Goal: Communication & Community: Answer question/provide support

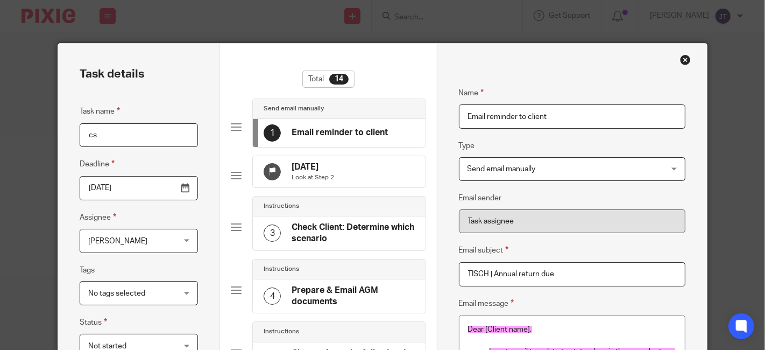
scroll to position [598, 0]
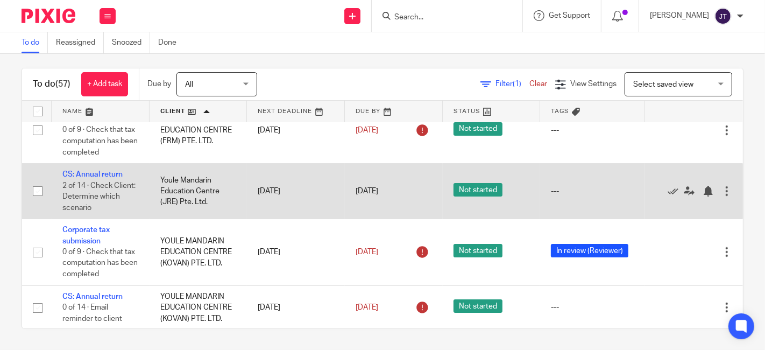
scroll to position [3334, 0]
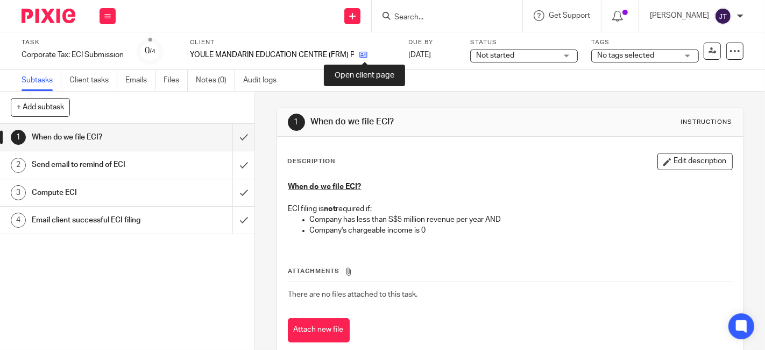
click at [368, 56] on icon at bounding box center [364, 55] width 8 height 8
click at [104, 166] on h1 "Send email to remind of ECI" at bounding box center [95, 165] width 127 height 16
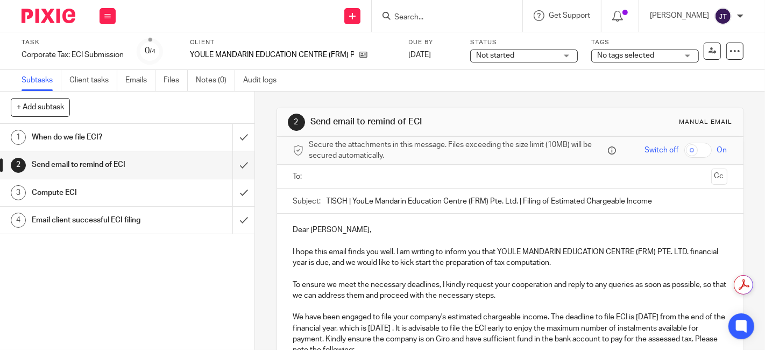
scroll to position [60, 0]
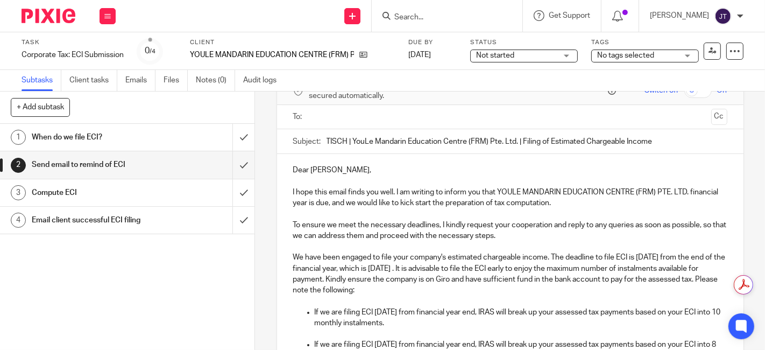
click at [484, 202] on p "I hope this email finds you well. I am writing to inform you that YOULE MANDARI…" at bounding box center [510, 198] width 434 height 22
click at [587, 203] on p "I hope this email finds you well. I am writing to inform you that YOULE MANDARI…" at bounding box center [510, 198] width 434 height 22
click at [573, 234] on p "To ensure we meet the necessary deadlines, I kindly request your cooperation an…" at bounding box center [510, 231] width 434 height 22
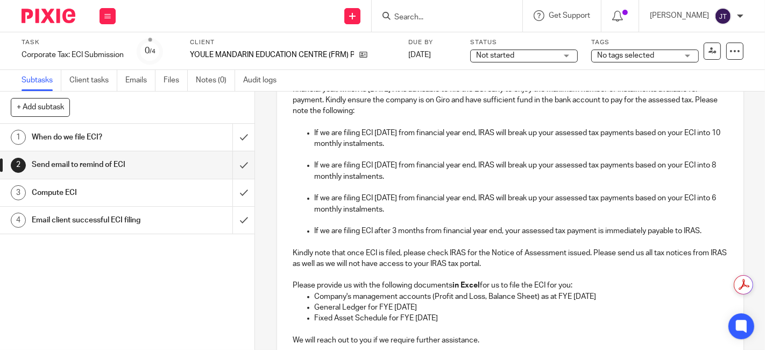
scroll to position [299, 0]
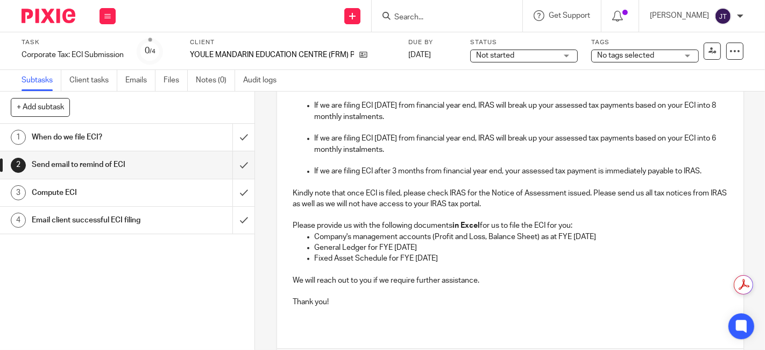
click at [423, 292] on p at bounding box center [510, 291] width 434 height 11
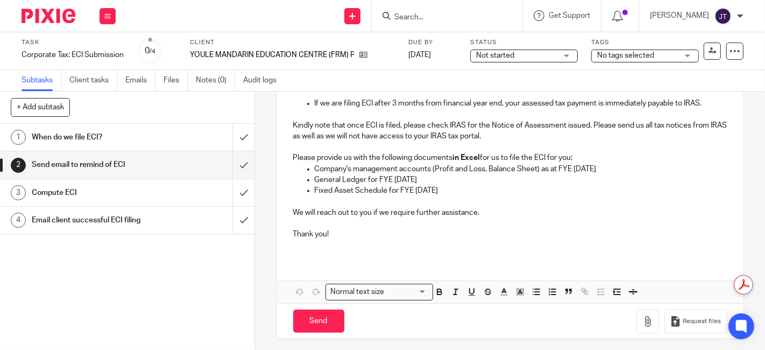
scroll to position [369, 0]
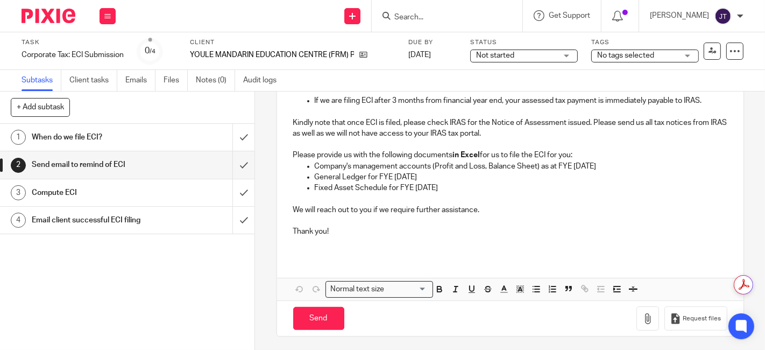
click at [373, 245] on p at bounding box center [510, 242] width 434 height 11
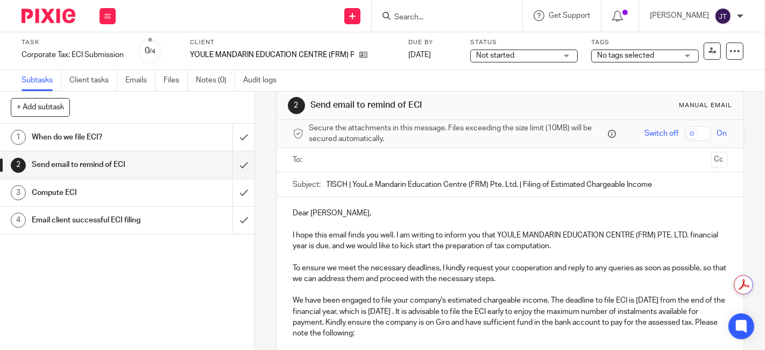
scroll to position [0, 0]
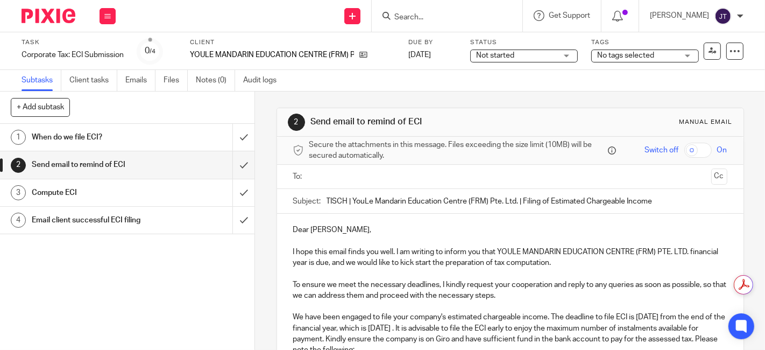
click at [353, 173] on input "text" at bounding box center [510, 177] width 394 height 12
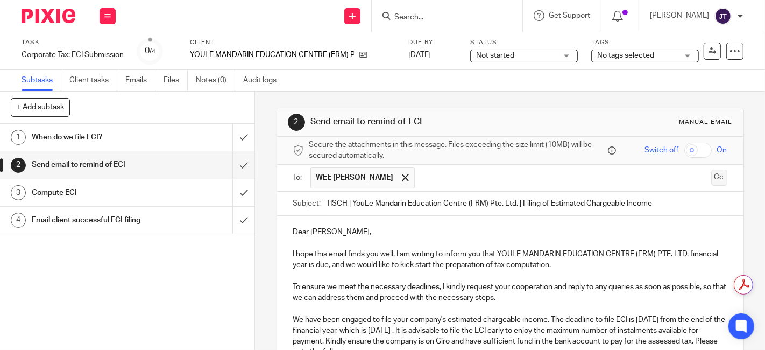
click at [712, 170] on button "Cc" at bounding box center [720, 178] width 16 height 16
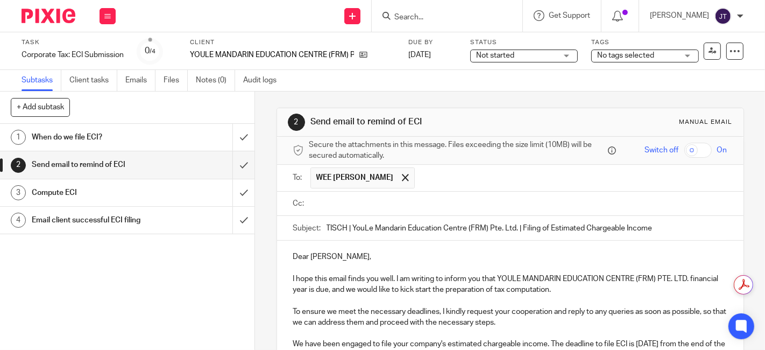
click at [358, 196] on ul at bounding box center [519, 204] width 417 height 18
click at [358, 204] on input "text" at bounding box center [518, 204] width 410 height 12
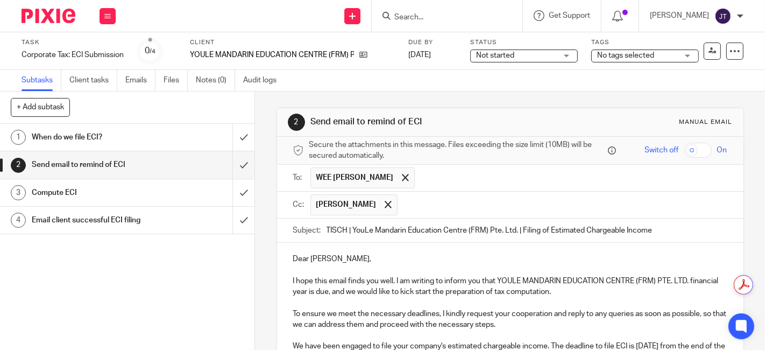
click at [455, 202] on input "text" at bounding box center [563, 204] width 320 height 21
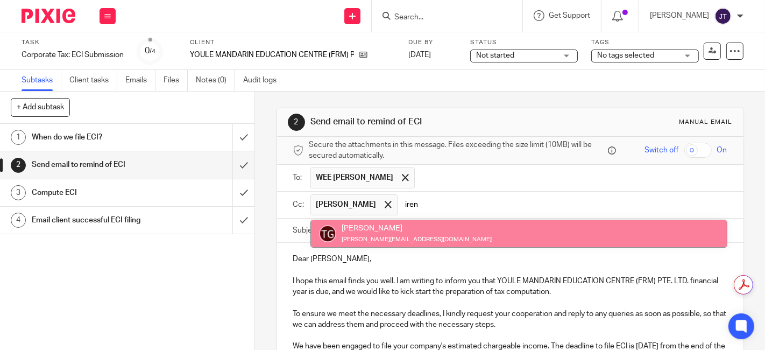
type input "iren"
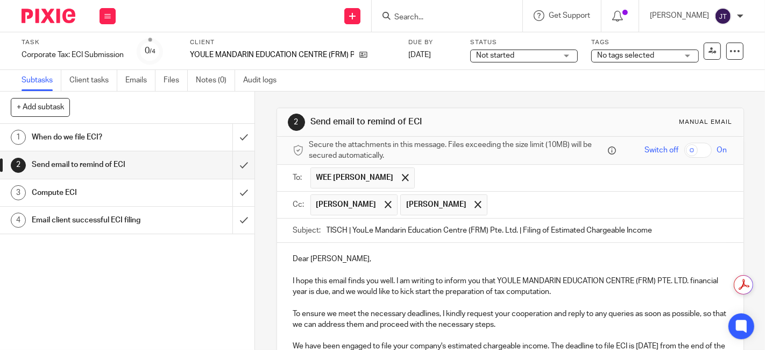
click at [502, 202] on input "text" at bounding box center [608, 204] width 230 height 21
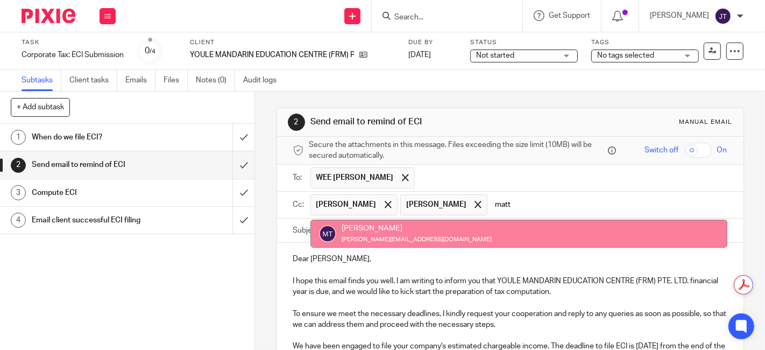
type input "matt"
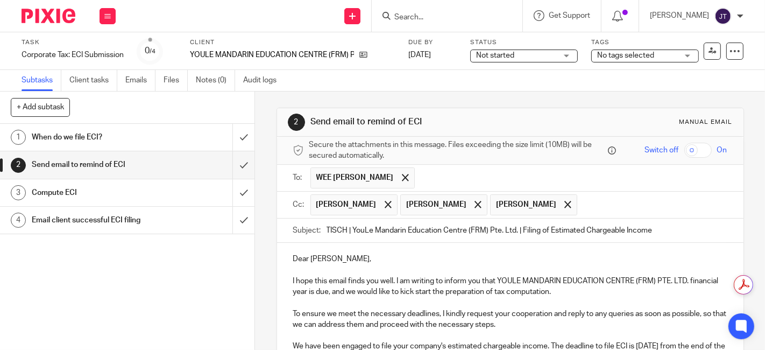
click at [442, 299] on p at bounding box center [510, 302] width 434 height 11
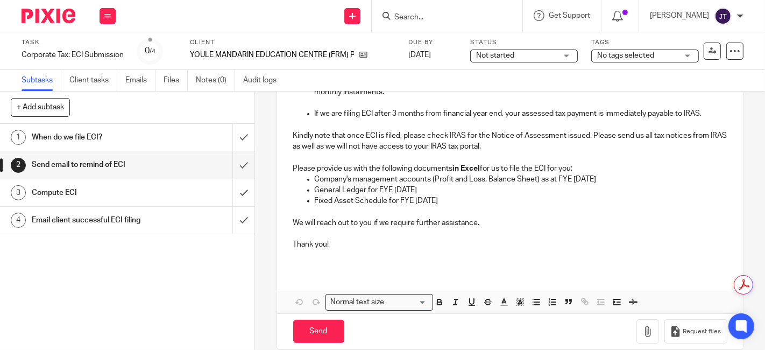
scroll to position [399, 0]
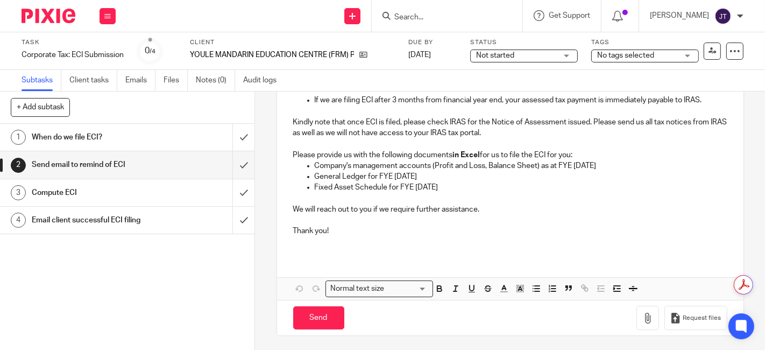
click at [388, 241] on p at bounding box center [510, 242] width 434 height 11
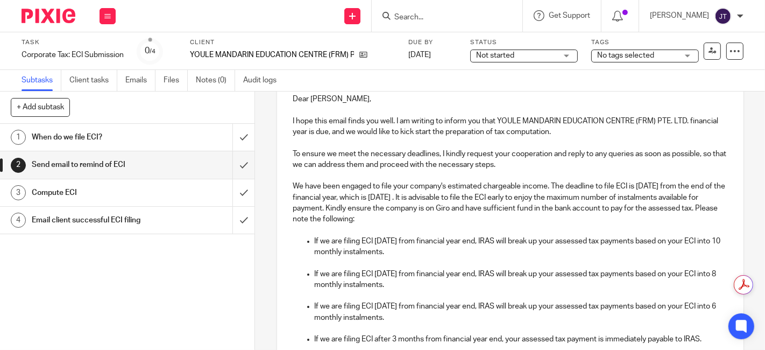
scroll to position [0, 0]
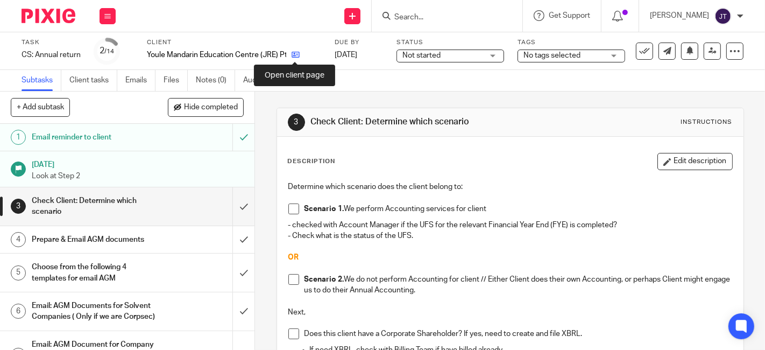
click at [298, 53] on icon at bounding box center [296, 55] width 8 height 8
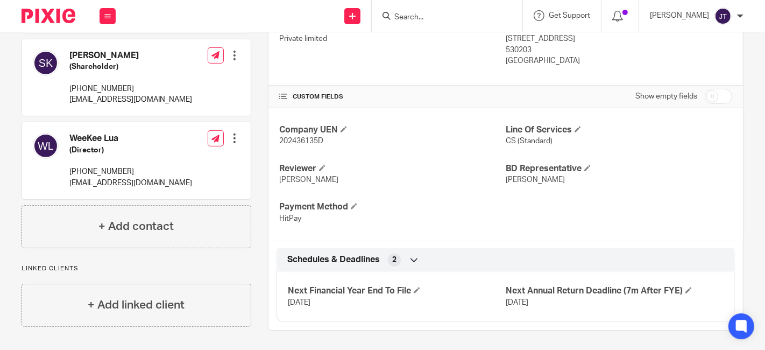
scroll to position [10, 0]
